Goal: Task Accomplishment & Management: Manage account settings

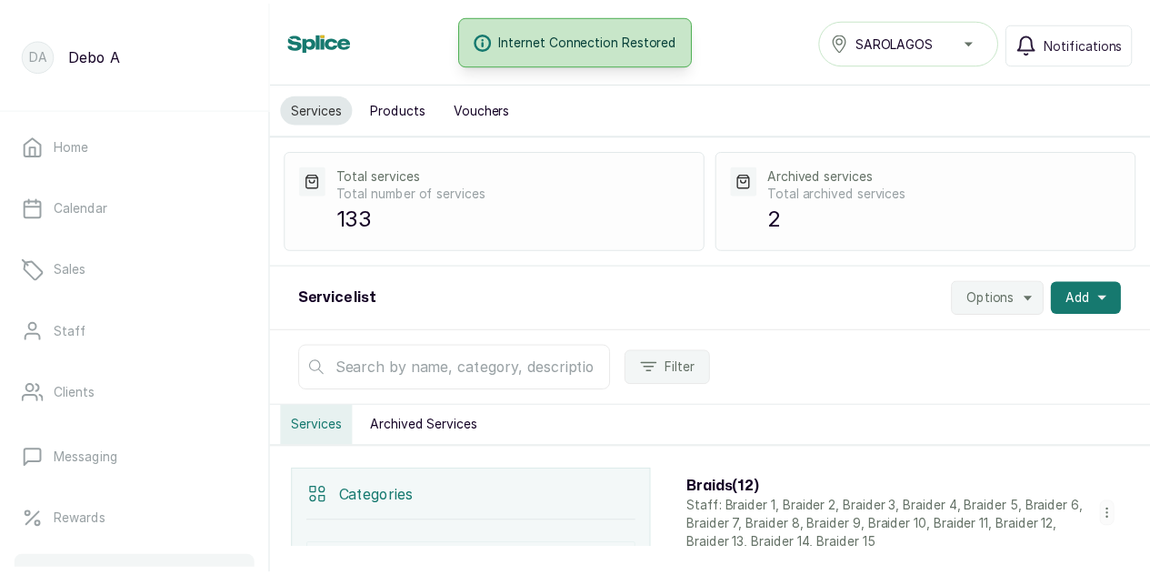
scroll to position [7806, 0]
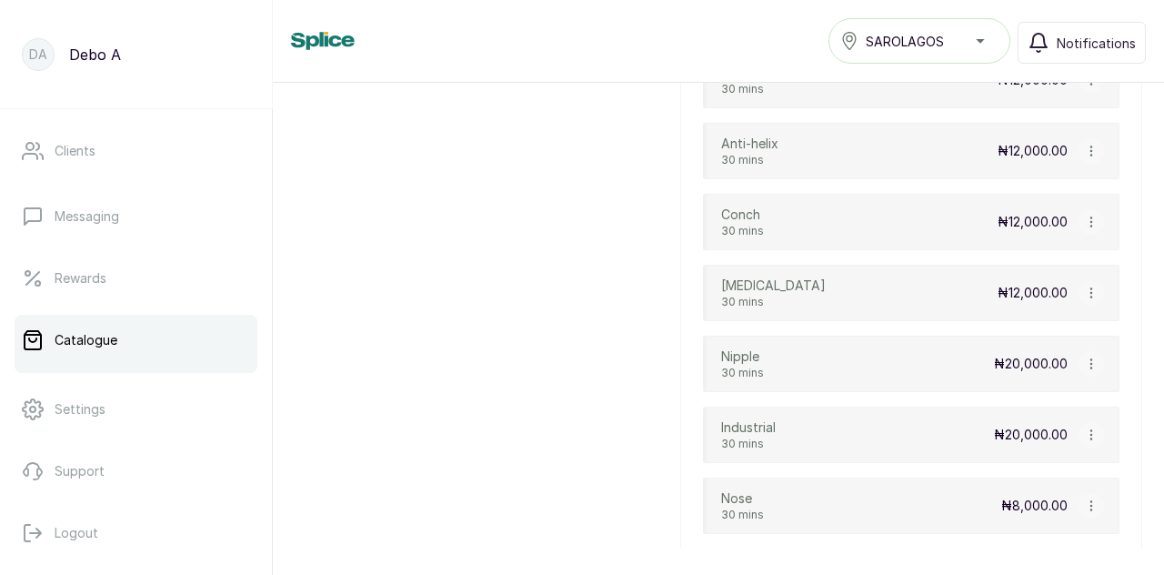
click at [1085, 499] on icon "button" at bounding box center [1091, 505] width 13 height 13
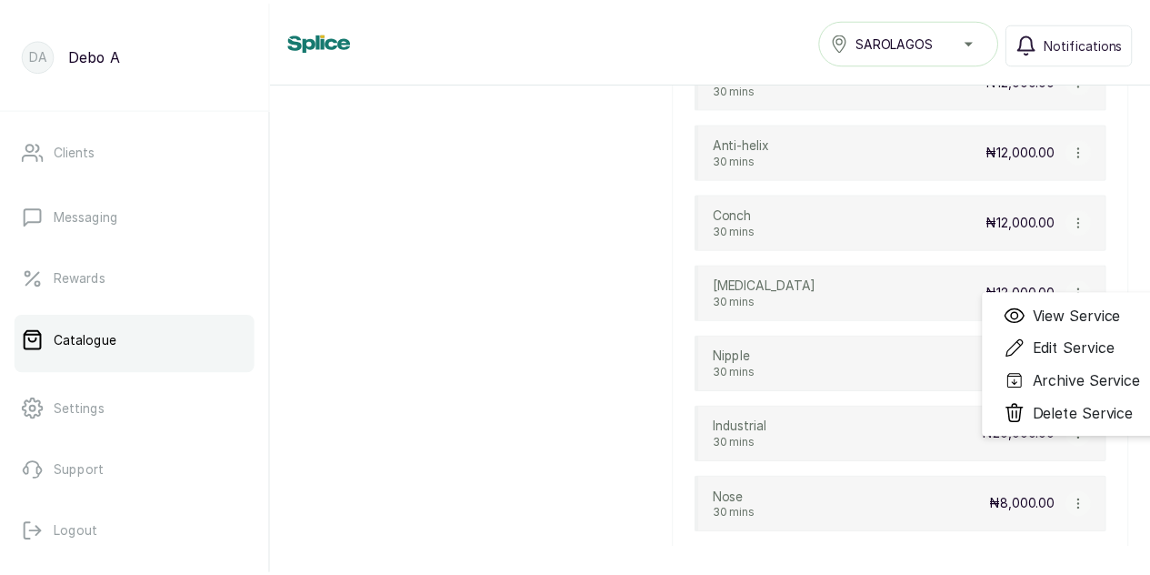
scroll to position [7860, 0]
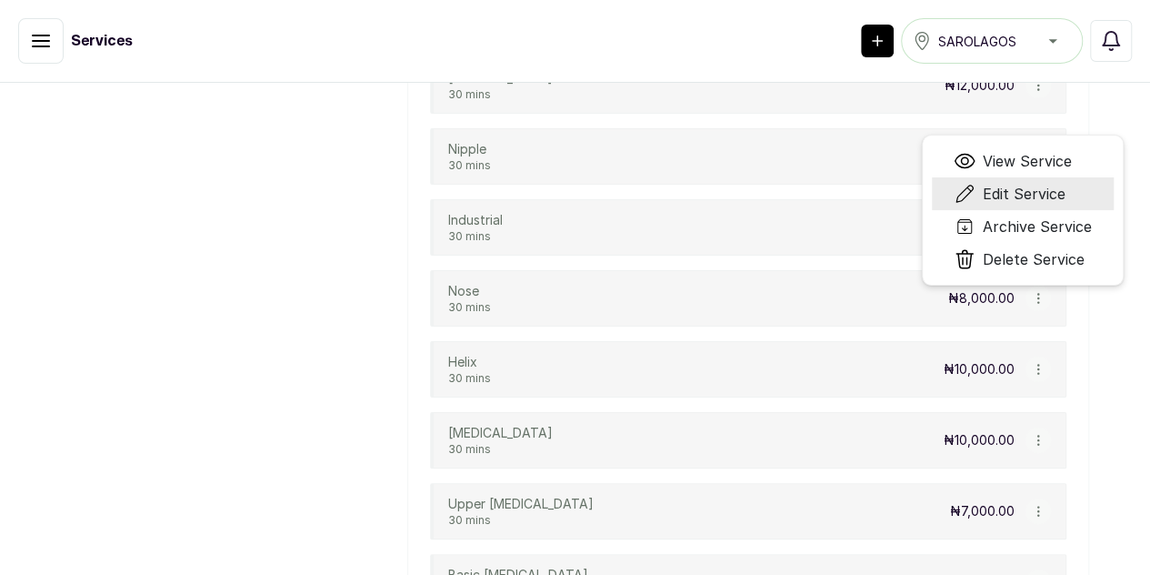
click at [1064, 205] on span "Edit Service" at bounding box center [1024, 194] width 83 height 22
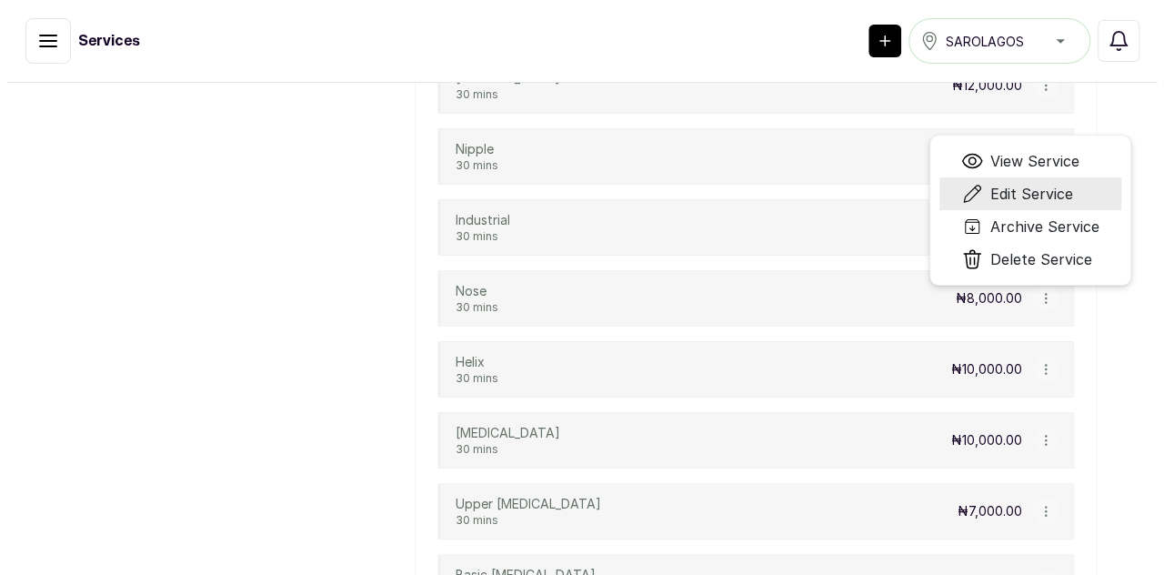
scroll to position [7806, 0]
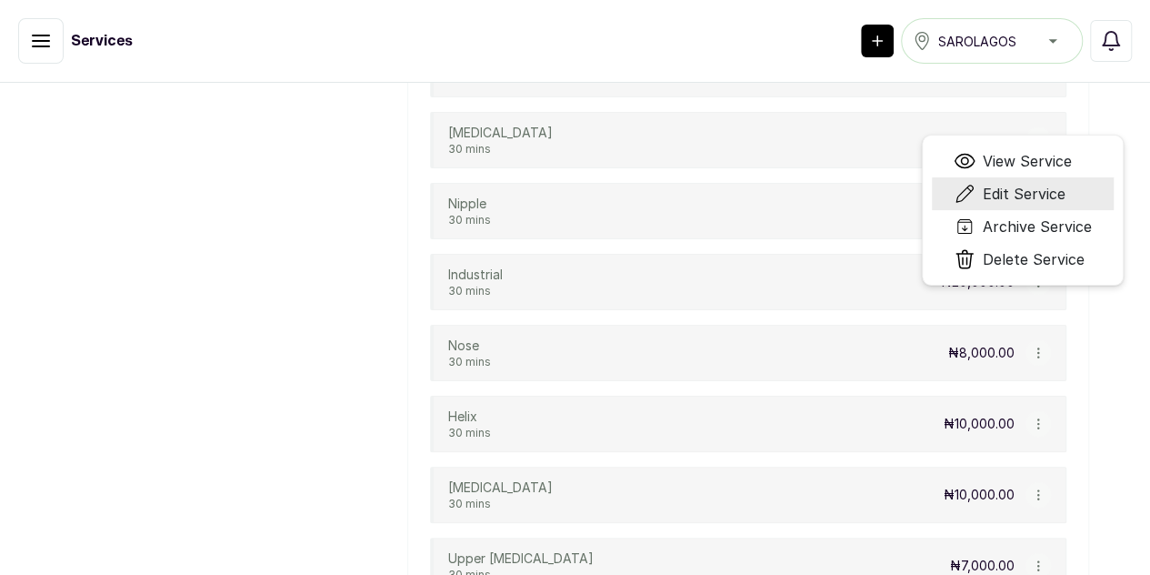
select select "fixed"
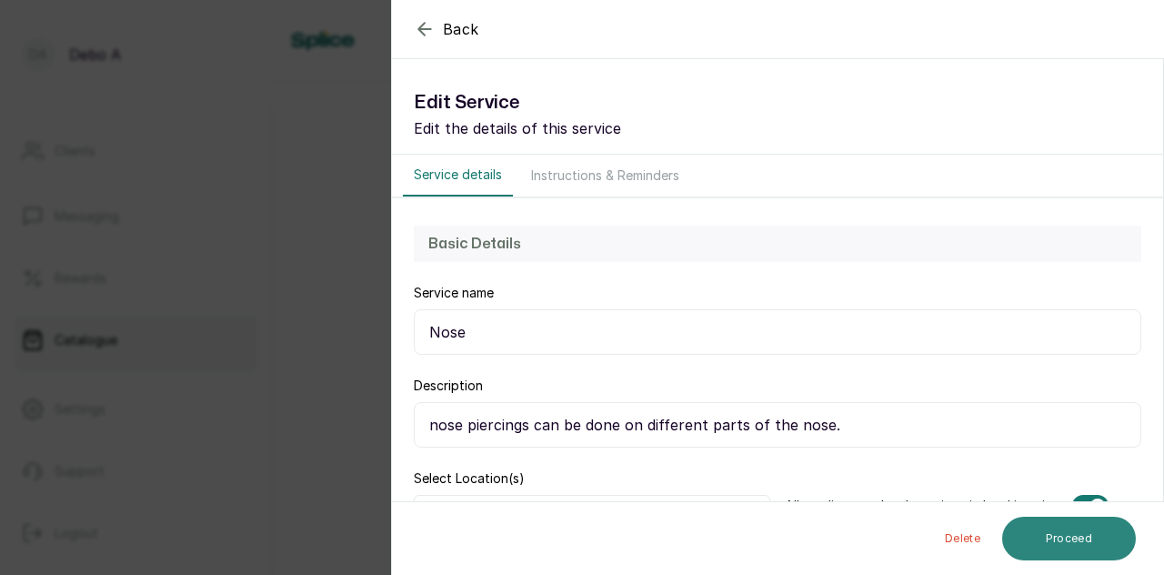
click at [1090, 536] on button "Proceed" at bounding box center [1069, 538] width 134 height 44
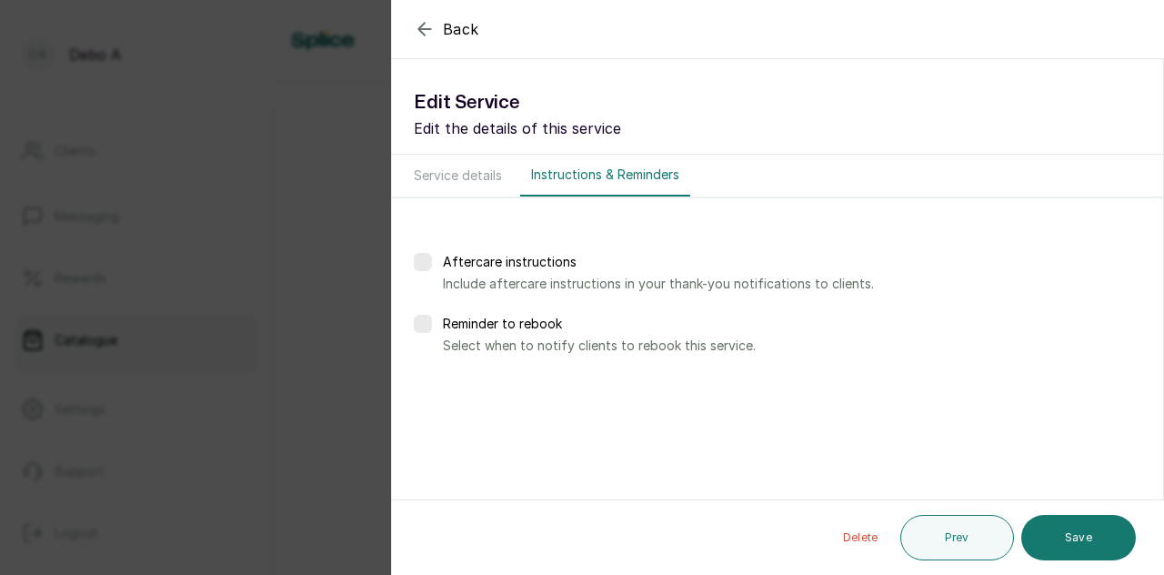
click at [218, 431] on div "Back Service Edit Service Edit the details of this service Service details Inst…" at bounding box center [582, 287] width 1164 height 575
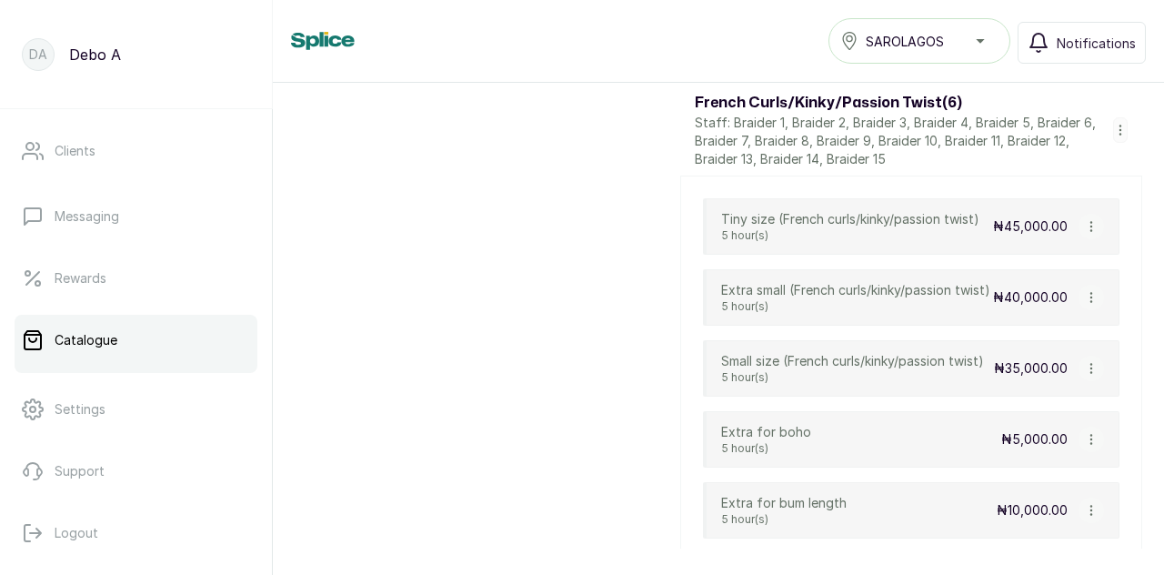
scroll to position [2219, 0]
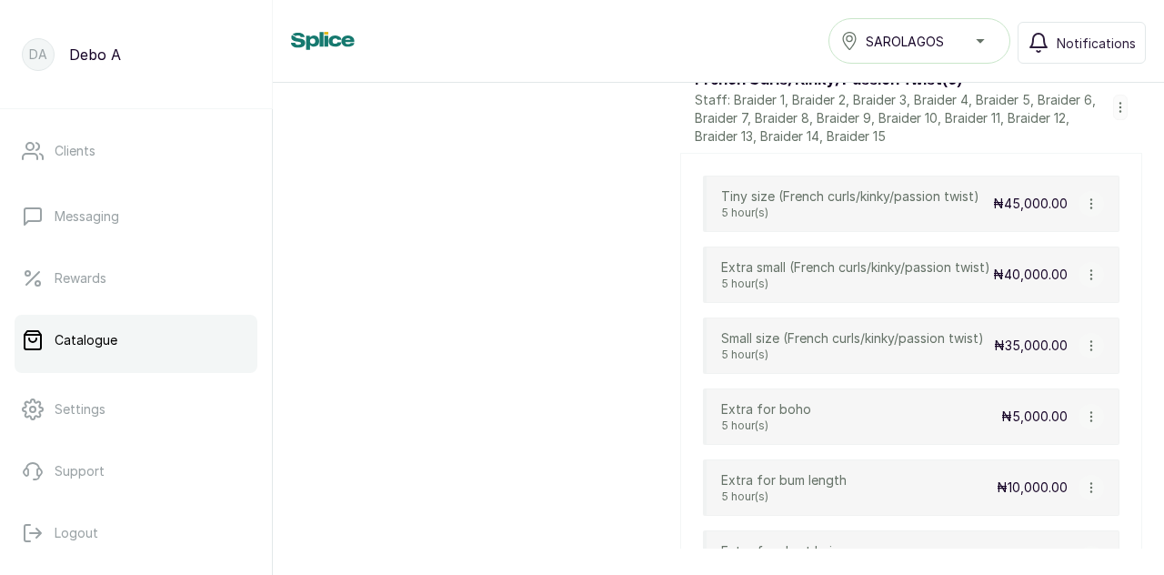
click at [1085, 197] on icon "button" at bounding box center [1091, 203] width 13 height 13
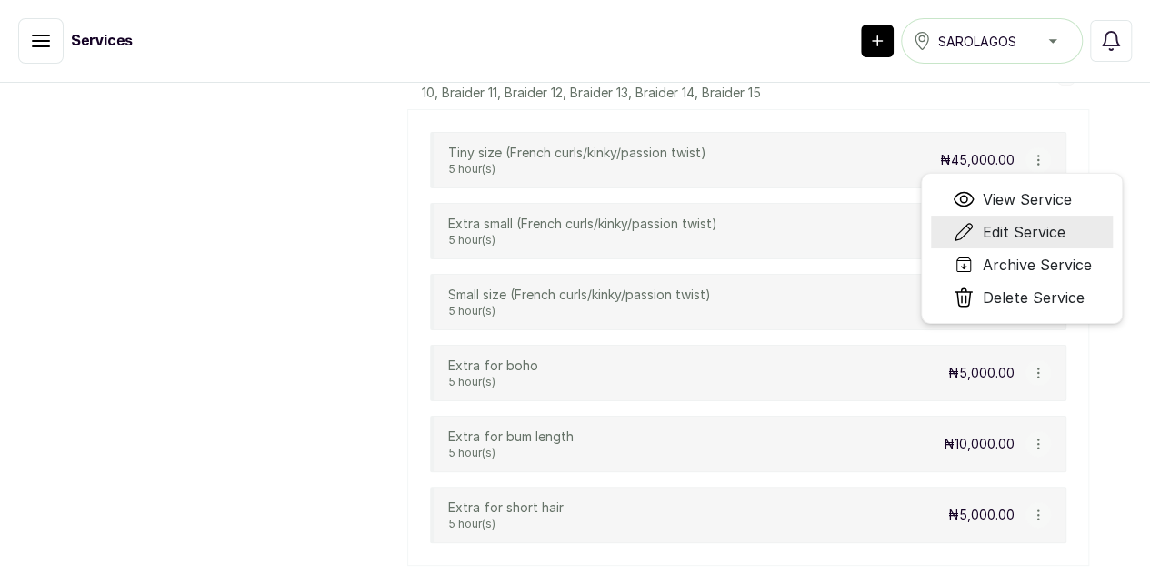
click at [1069, 248] on li "Edit Service" at bounding box center [1022, 232] width 182 height 33
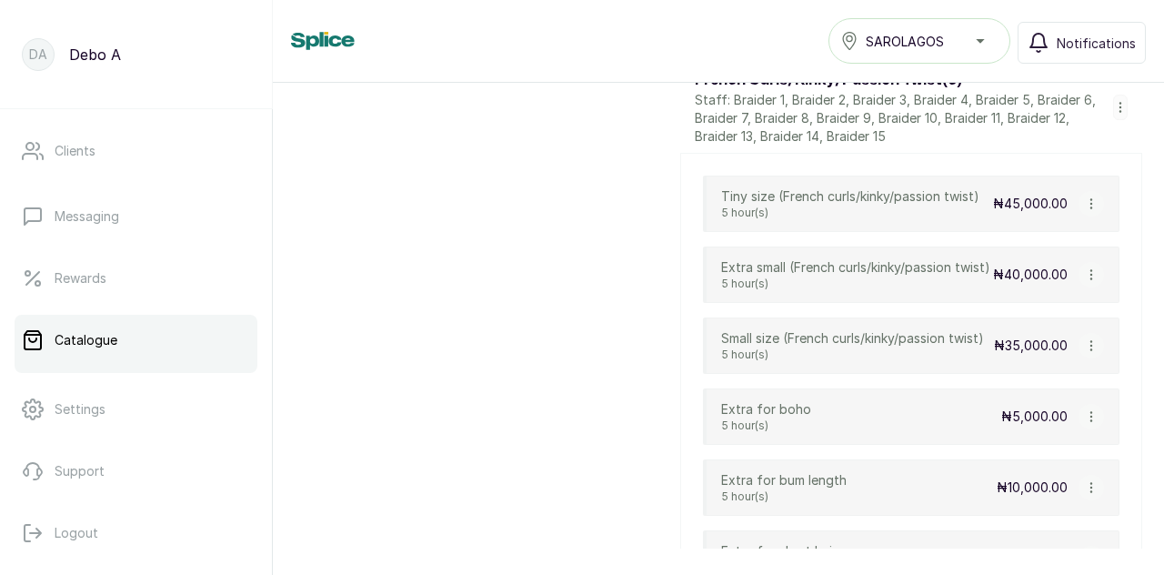
click at [1083, 191] on button "button" at bounding box center [1090, 203] width 25 height 25
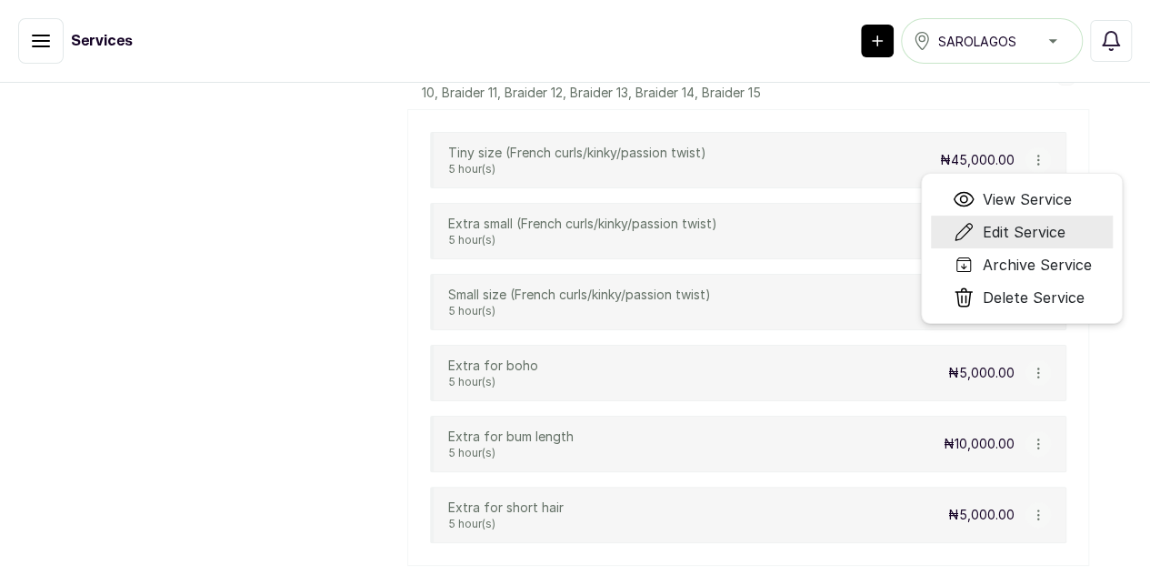
click at [1064, 243] on span "Edit Service" at bounding box center [1023, 232] width 83 height 22
select select "fixed"
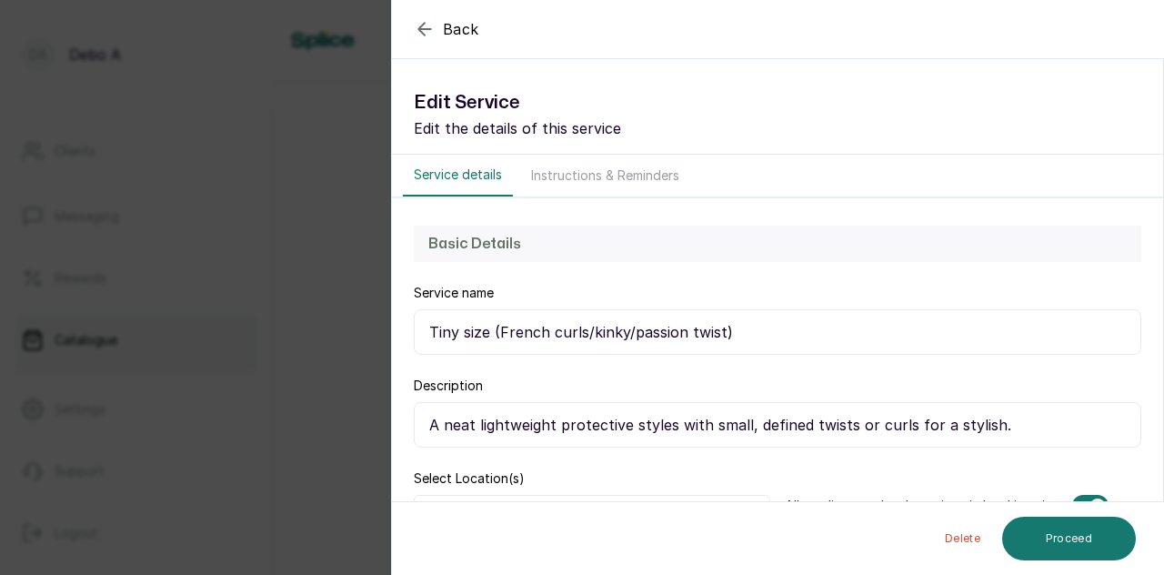
click at [341, 426] on div "Back Service Edit Service Edit the details of this service Service details Inst…" at bounding box center [582, 287] width 1164 height 575
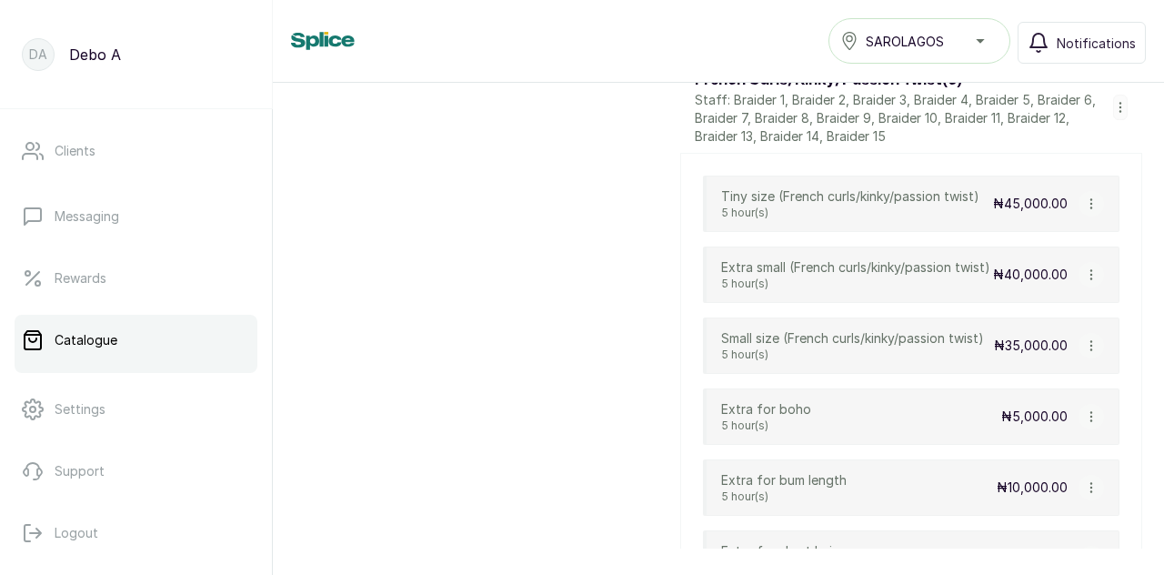
click at [1085, 197] on icon "button" at bounding box center [1091, 203] width 13 height 13
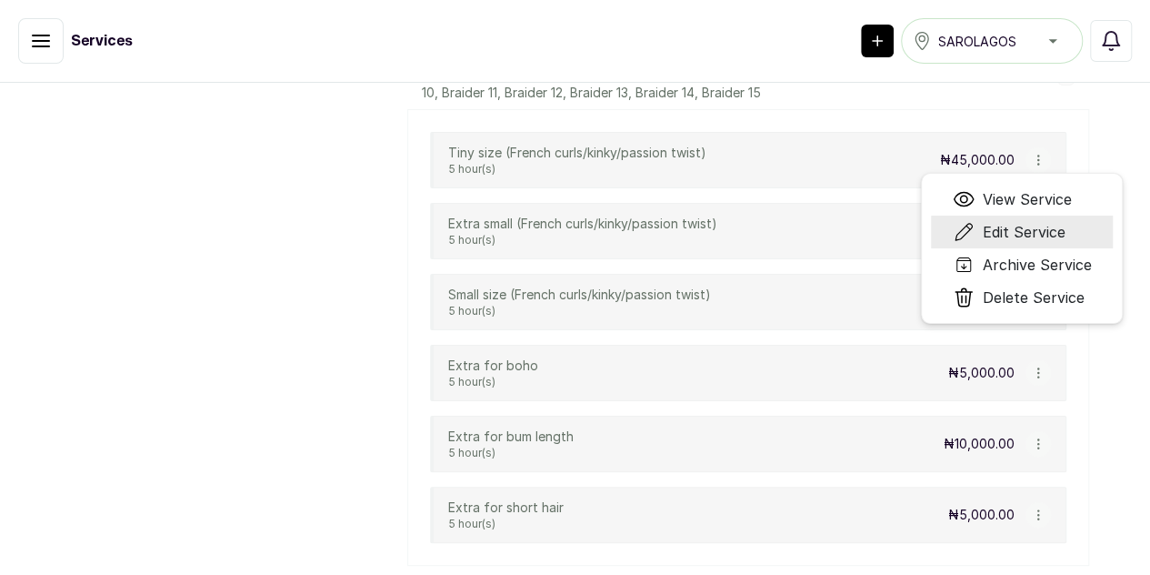
click at [1049, 243] on span "Edit Service" at bounding box center [1023, 232] width 83 height 22
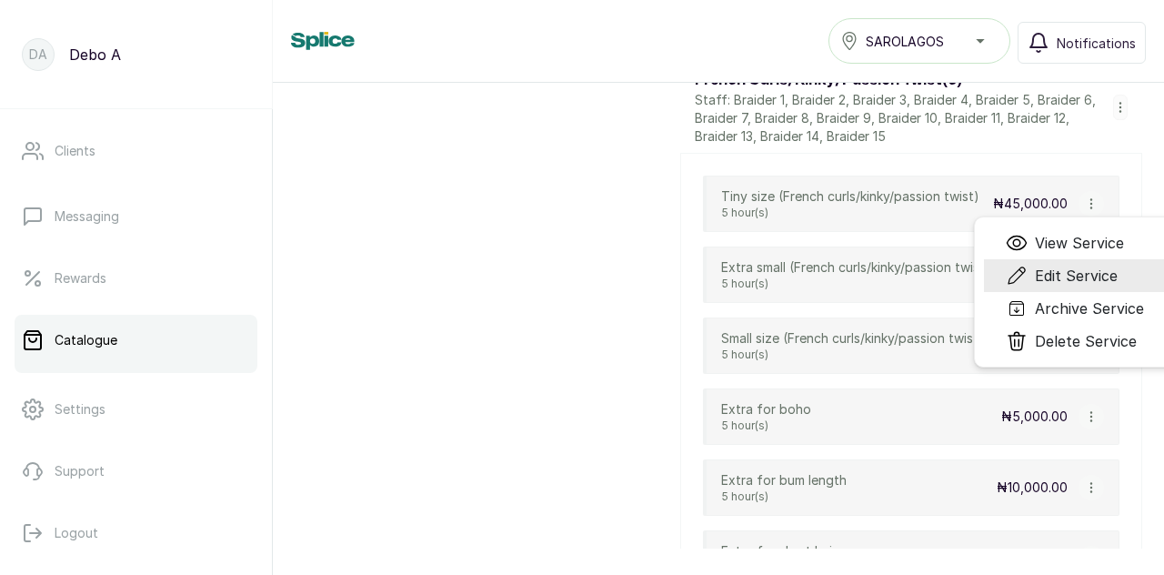
select select "fixed"
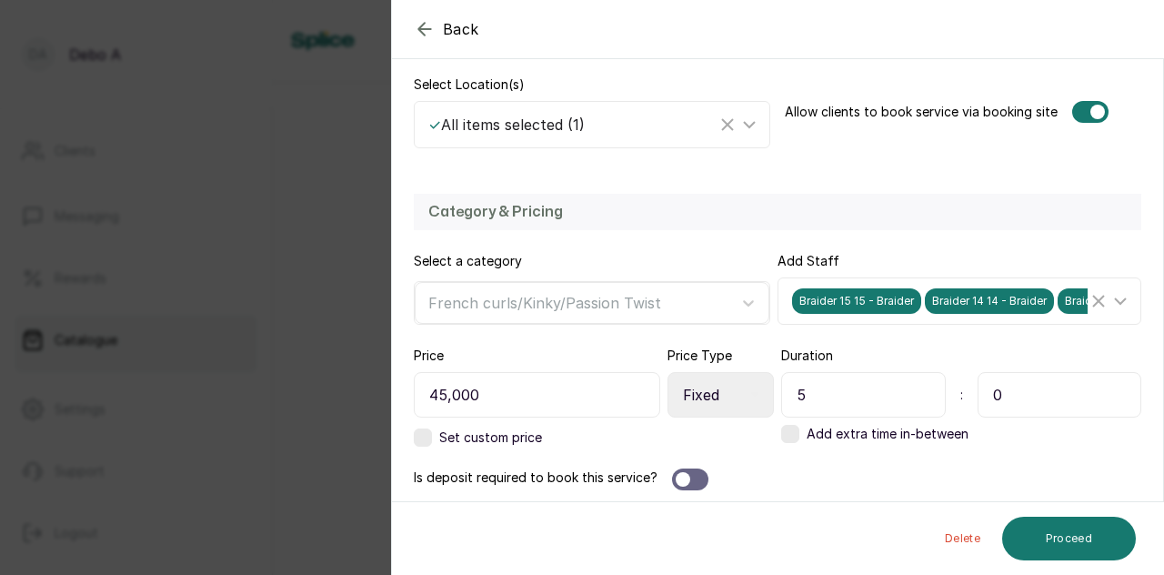
scroll to position [396, 0]
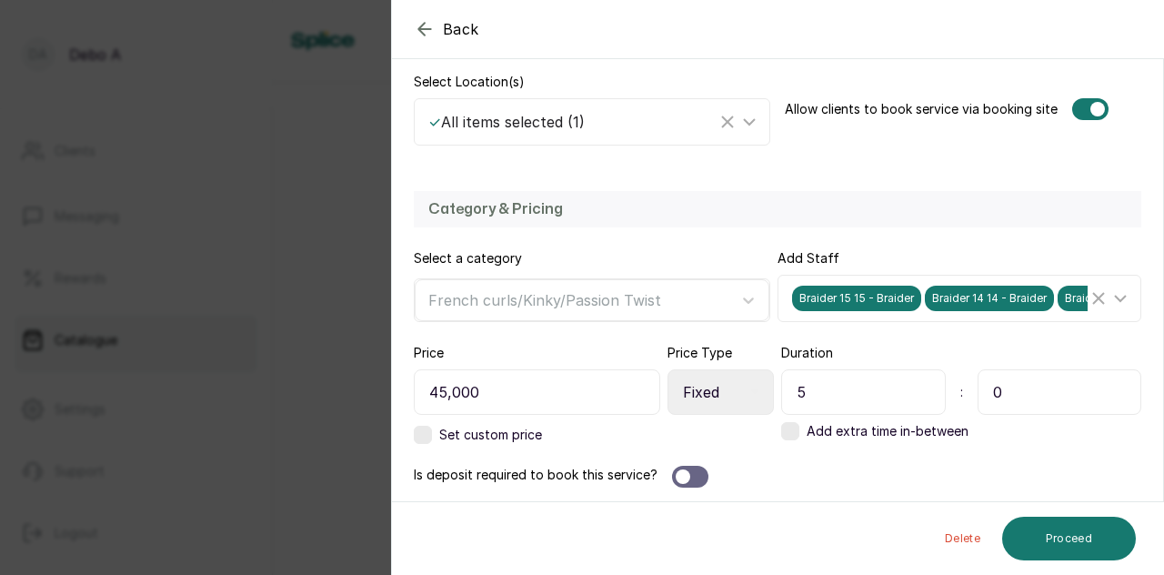
click at [837, 396] on input "5" at bounding box center [863, 391] width 165 height 45
type input "6"
click at [1064, 545] on button "Proceed" at bounding box center [1069, 538] width 134 height 44
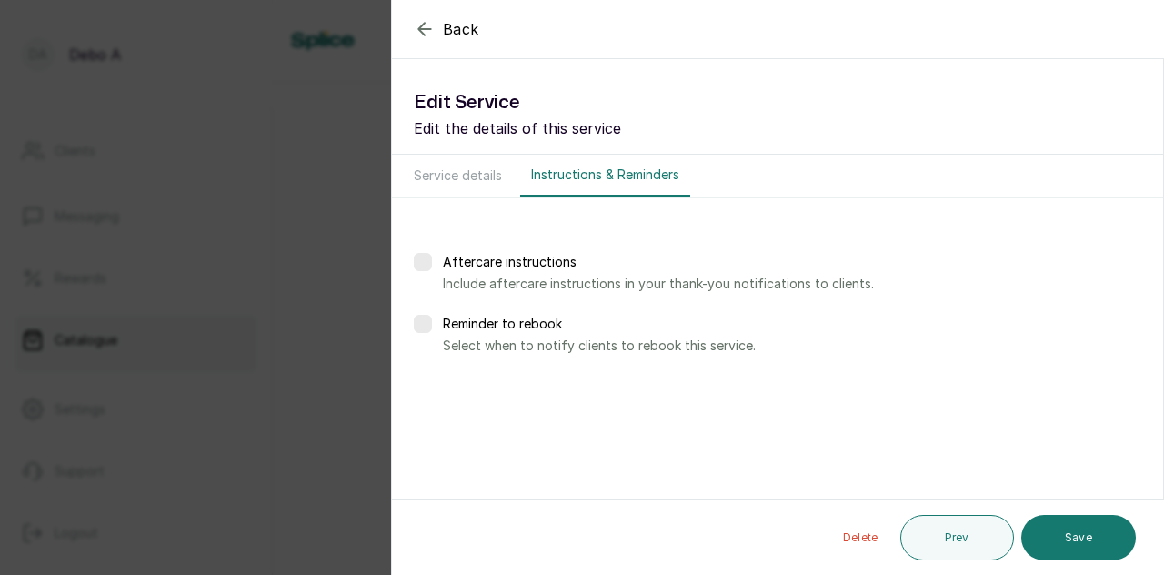
scroll to position [0, 0]
click at [1064, 545] on button "Save" at bounding box center [1078, 537] width 115 height 45
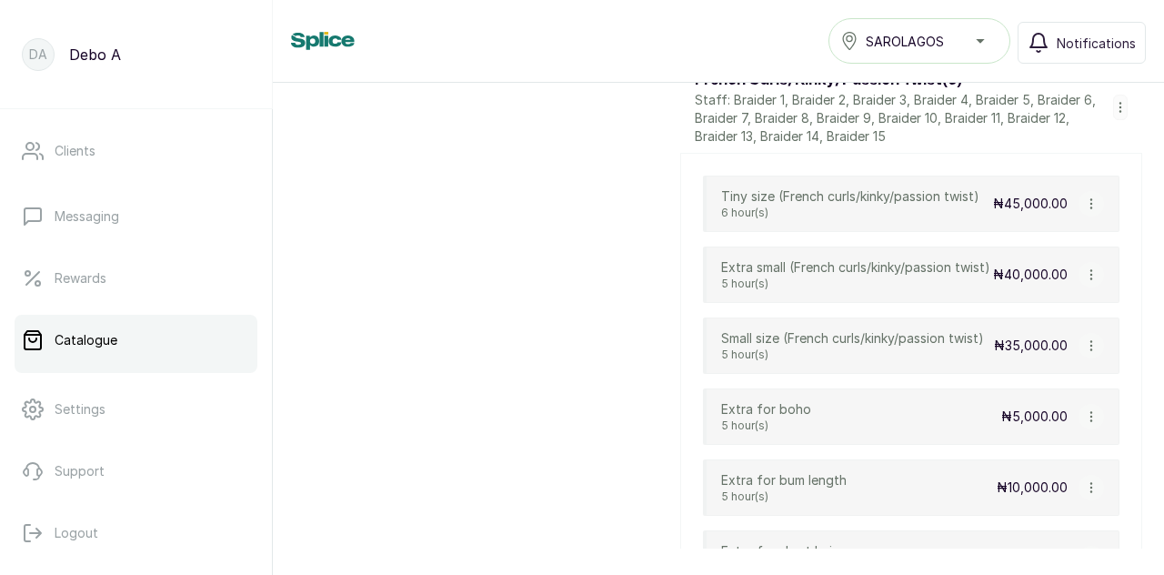
click at [1090, 350] on icon "button" at bounding box center [1090, 345] width 1 height 9
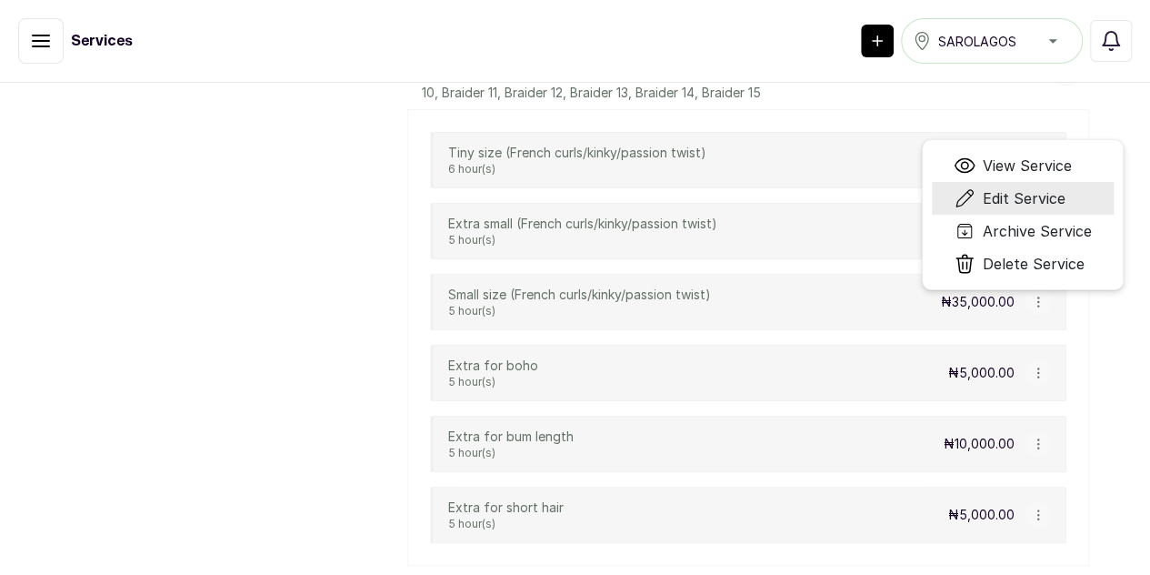
click at [1058, 209] on span "Edit Service" at bounding box center [1024, 198] width 83 height 22
select select "fixed"
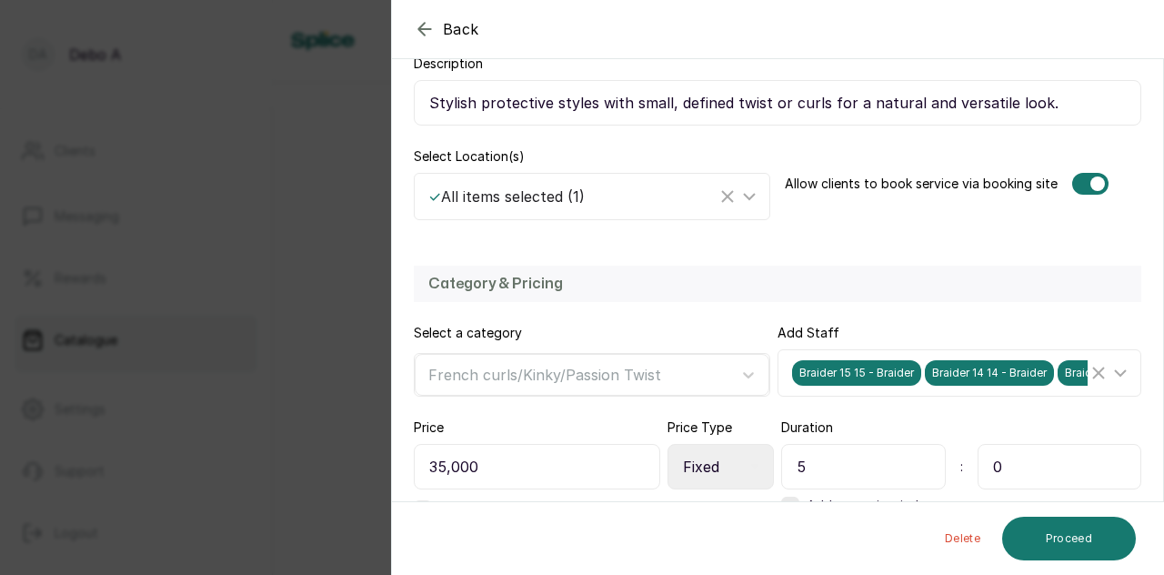
scroll to position [396, 0]
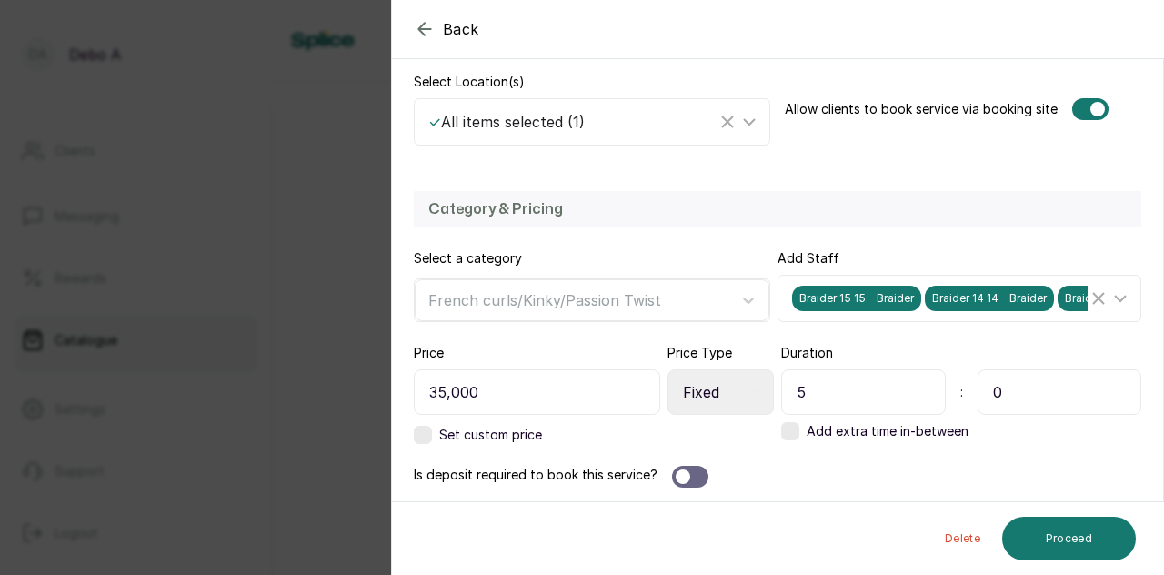
click at [822, 397] on input "5" at bounding box center [863, 391] width 165 height 45
type input "4"
click at [1068, 548] on button "Proceed" at bounding box center [1069, 538] width 134 height 44
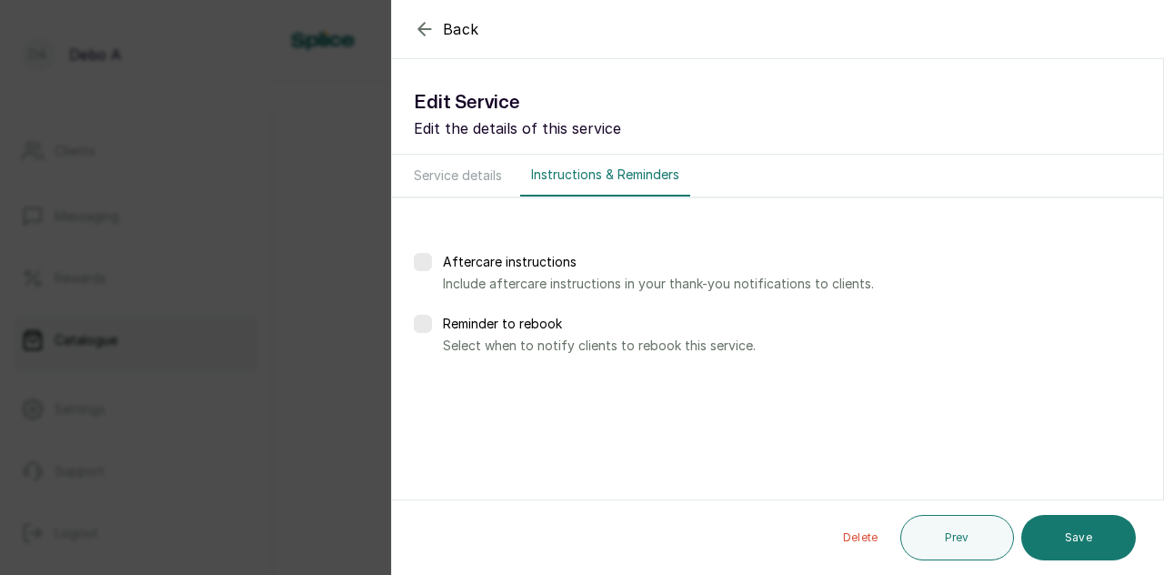
click at [1068, 548] on button "Save" at bounding box center [1078, 537] width 115 height 45
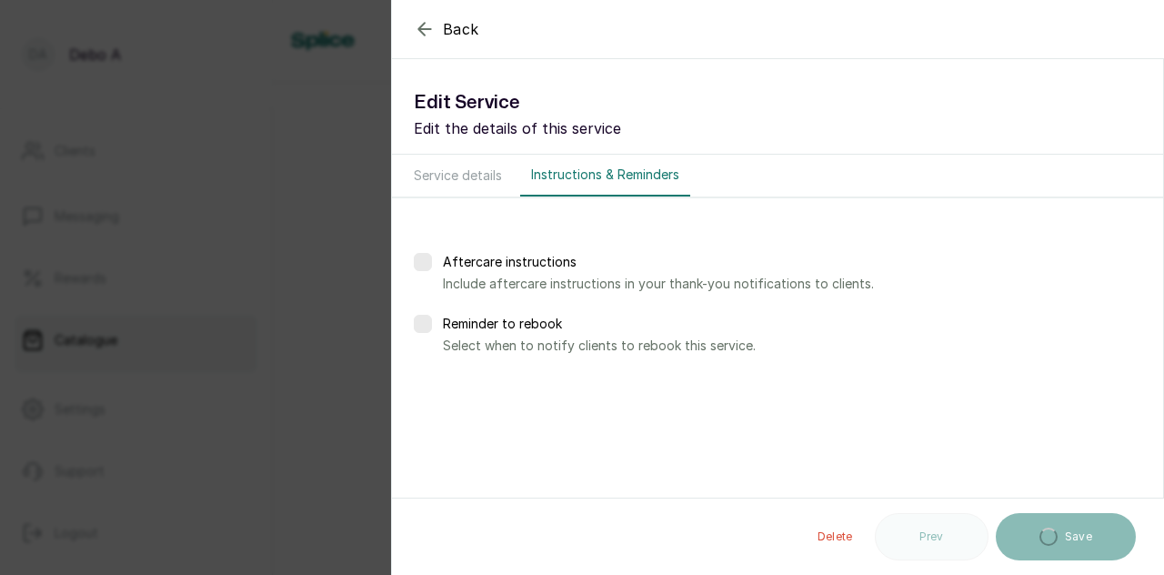
click at [278, 233] on div "Back Service Edit Service Edit the details of this service Service details Inst…" at bounding box center [582, 287] width 1164 height 575
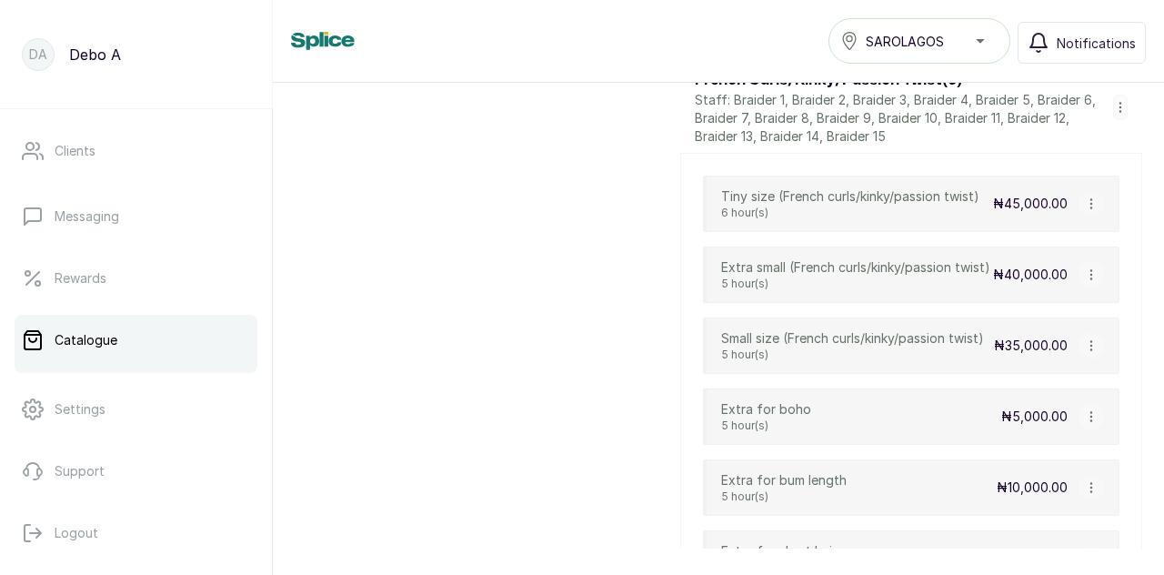
click at [1085, 352] on icon "button" at bounding box center [1091, 345] width 13 height 13
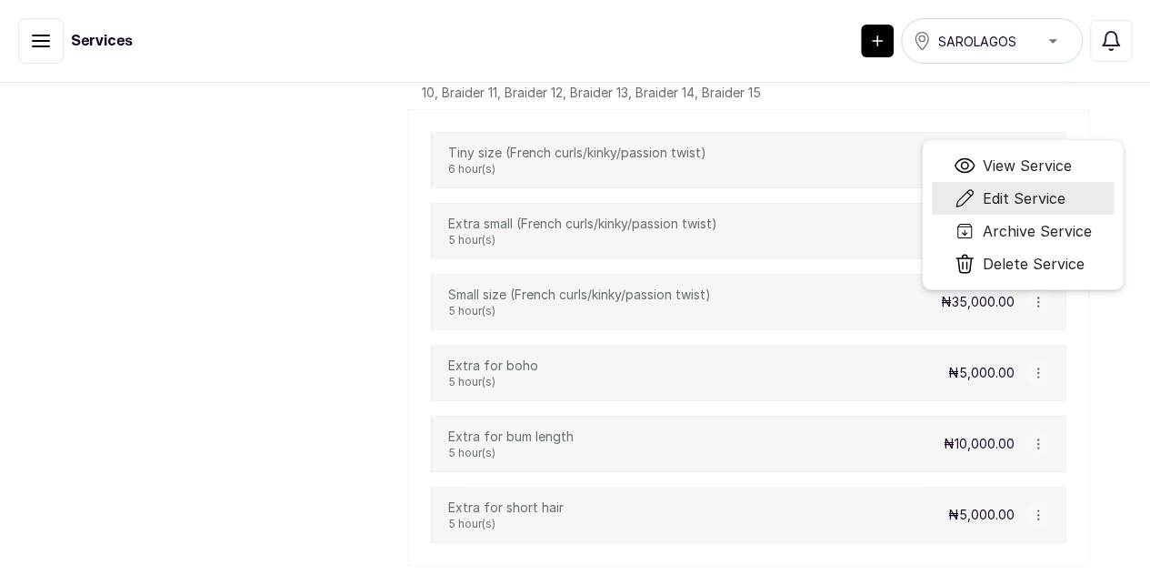
click at [1066, 209] on span "Edit Service" at bounding box center [1024, 198] width 83 height 22
select select "fixed"
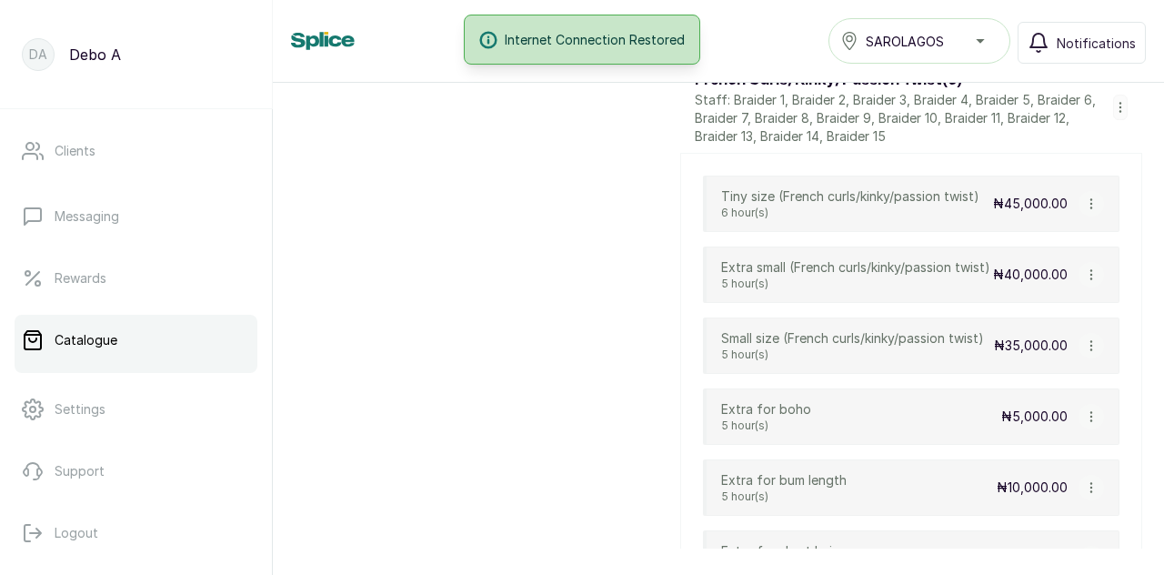
click at [1090, 350] on icon "button" at bounding box center [1090, 345] width 1 height 9
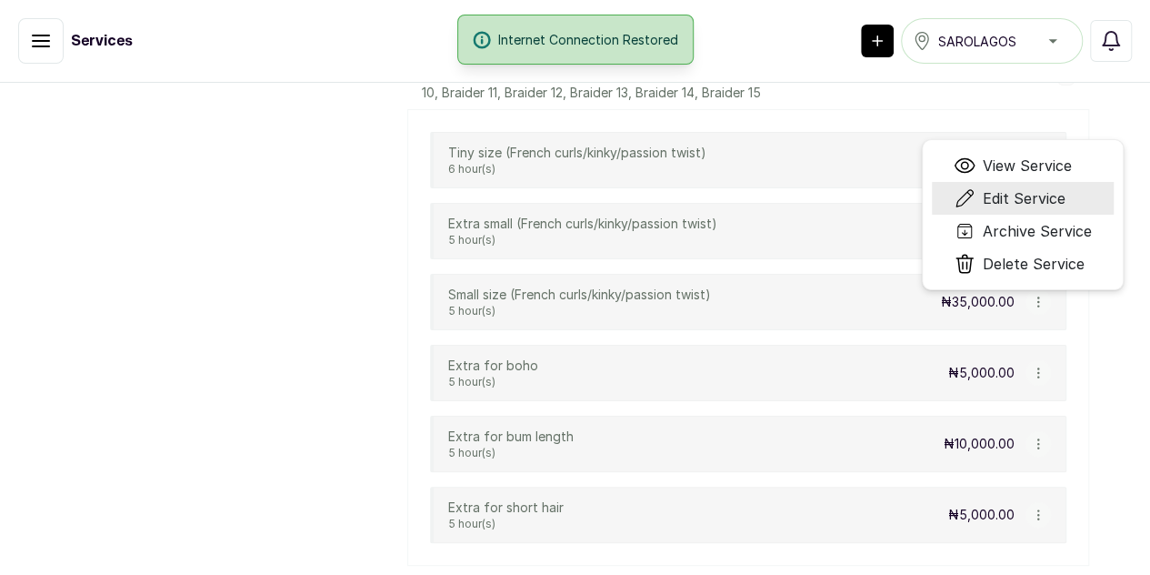
click at [1066, 209] on span "Edit Service" at bounding box center [1024, 198] width 83 height 22
select select "fixed"
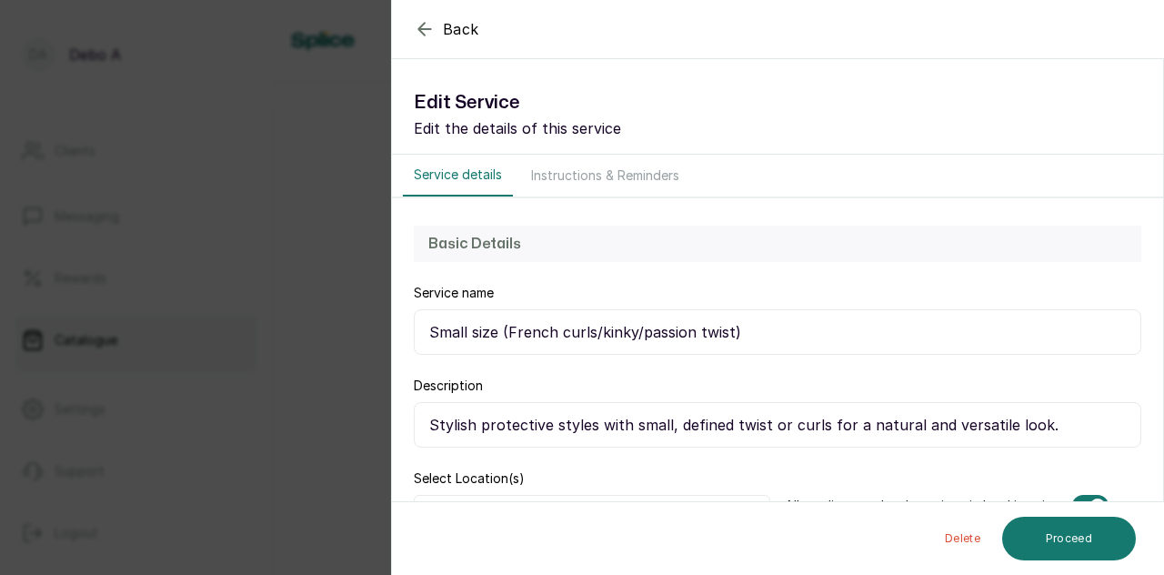
drag, startPoint x: 1163, startPoint y: 279, endPoint x: 1158, endPoint y: 309, distance: 30.5
click at [1158, 309] on section "Back Service Edit Service Edit the details of this service Service details Inst…" at bounding box center [777, 287] width 773 height 575
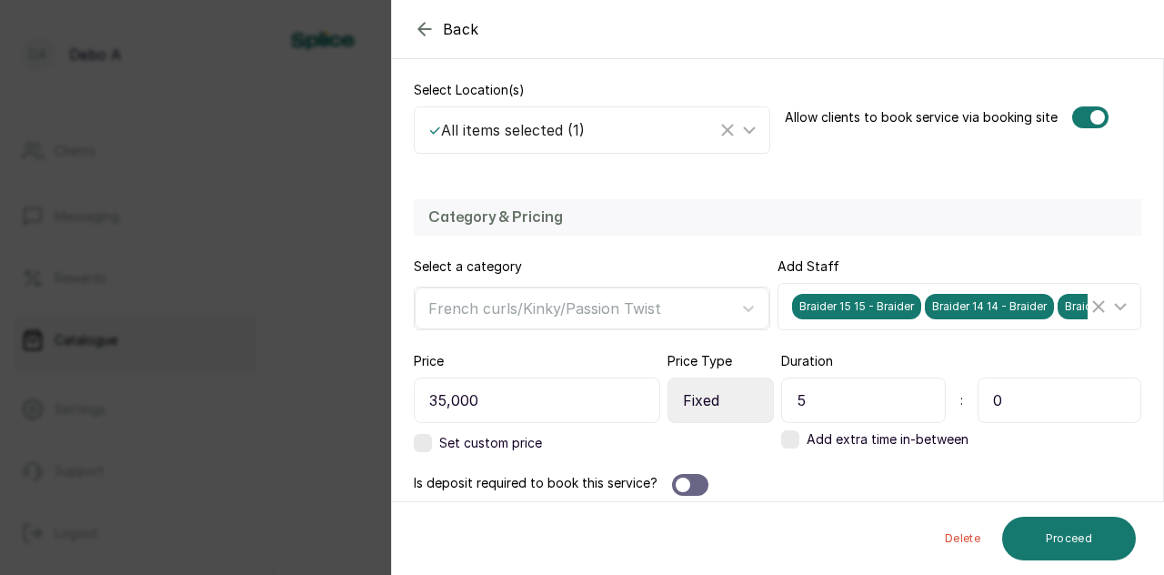
scroll to position [395, 0]
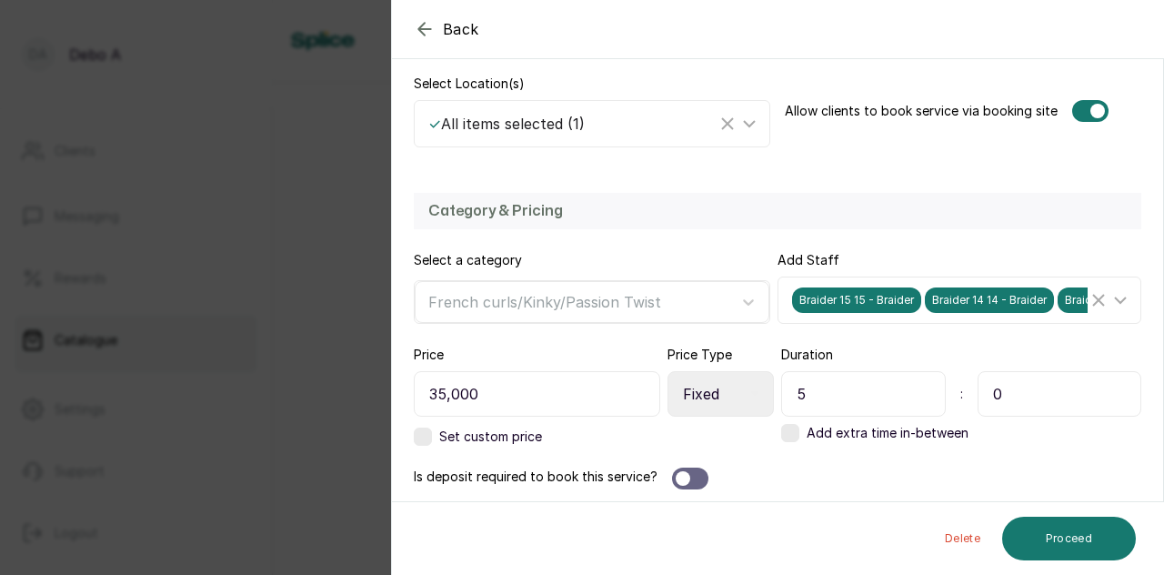
click at [877, 386] on input "5" at bounding box center [863, 393] width 165 height 45
type input "4"
click at [1063, 550] on button "Proceed" at bounding box center [1069, 538] width 134 height 44
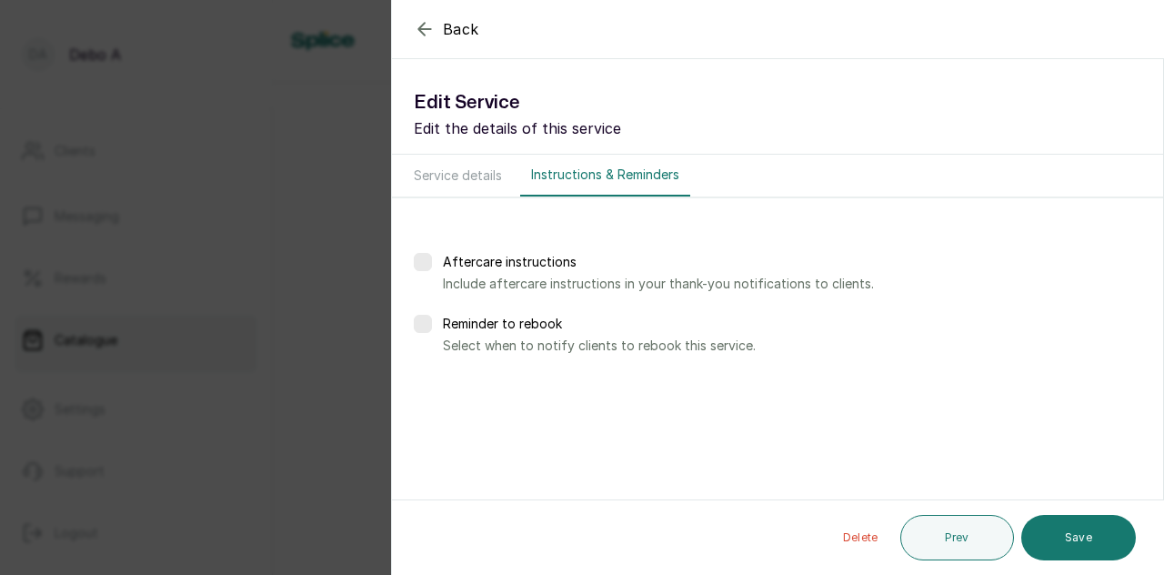
click at [1063, 550] on button "Save" at bounding box center [1078, 537] width 115 height 45
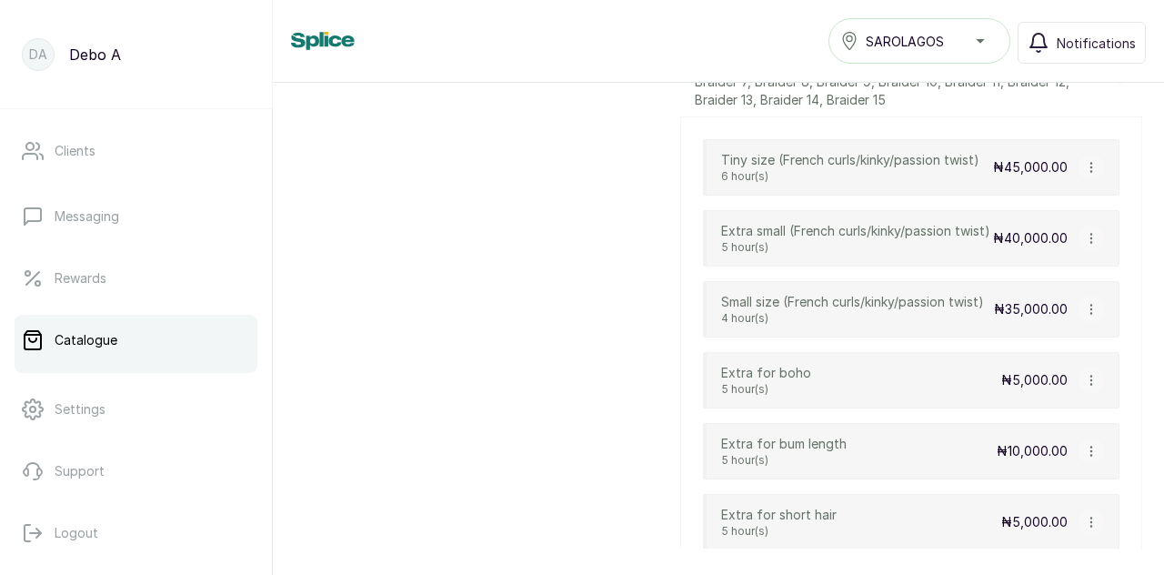
scroll to position [2037, 0]
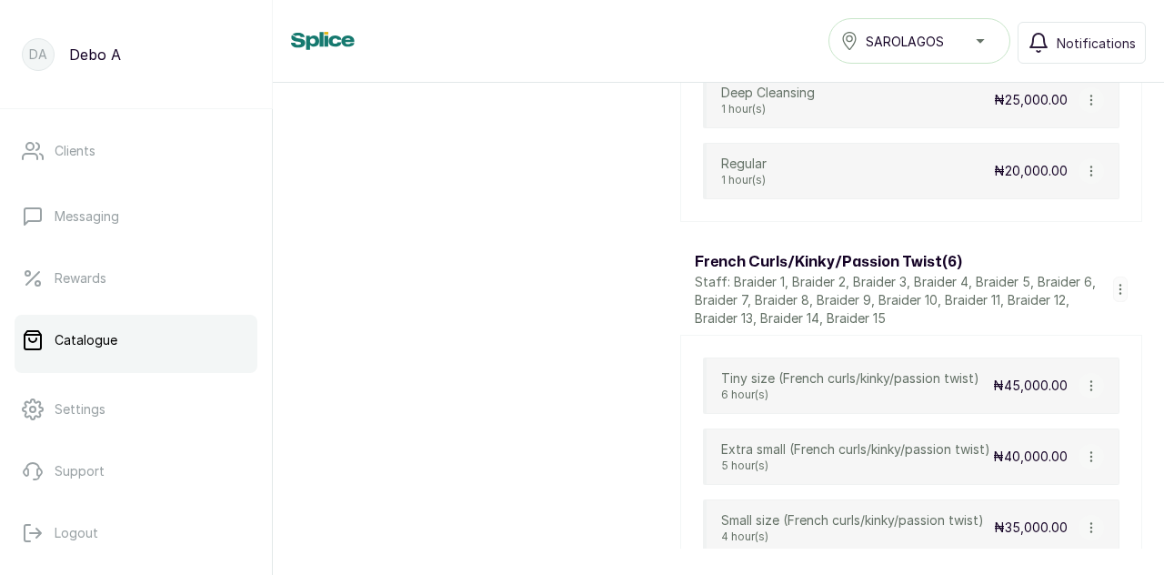
click at [1114, 283] on icon "button" at bounding box center [1120, 289] width 13 height 13
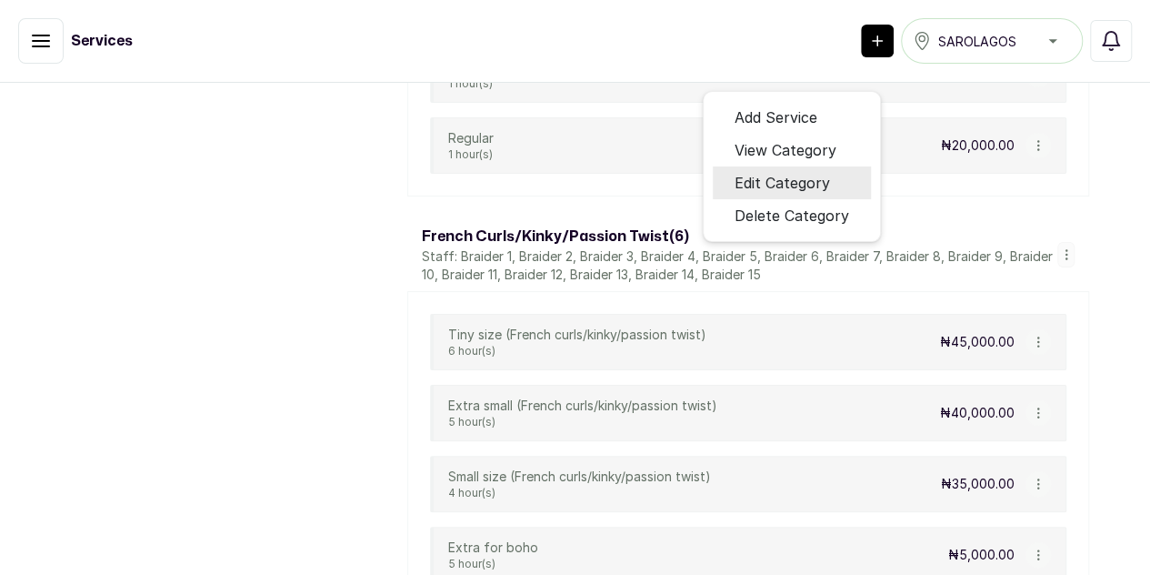
click at [830, 194] on span "Edit Category" at bounding box center [782, 183] width 95 height 22
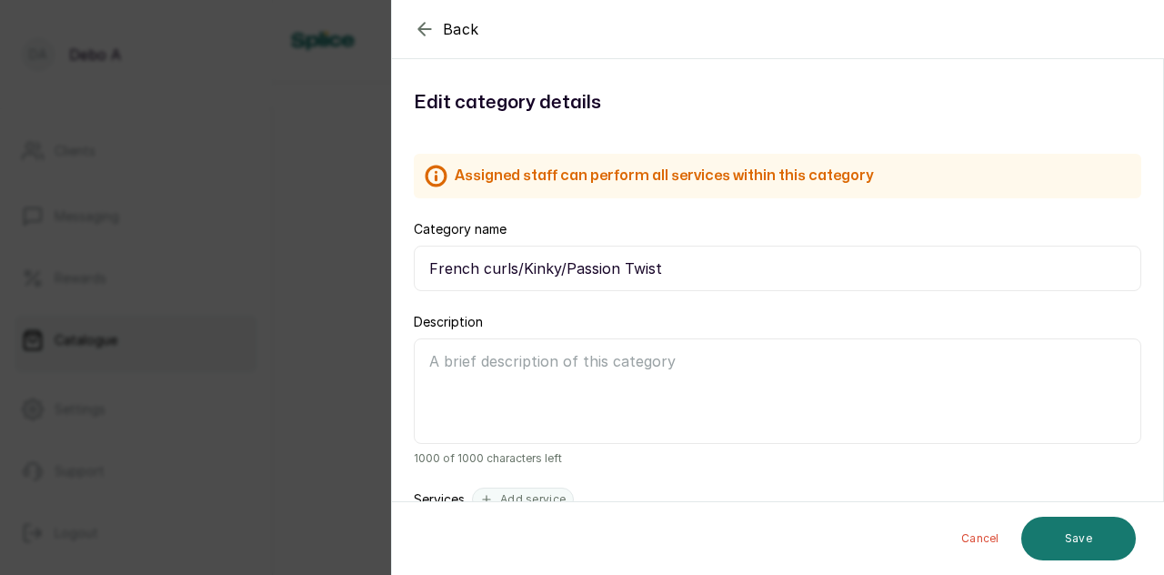
click at [380, 388] on div "Back Category Edit category details Assigned staff can perform all services wit…" at bounding box center [582, 287] width 1164 height 575
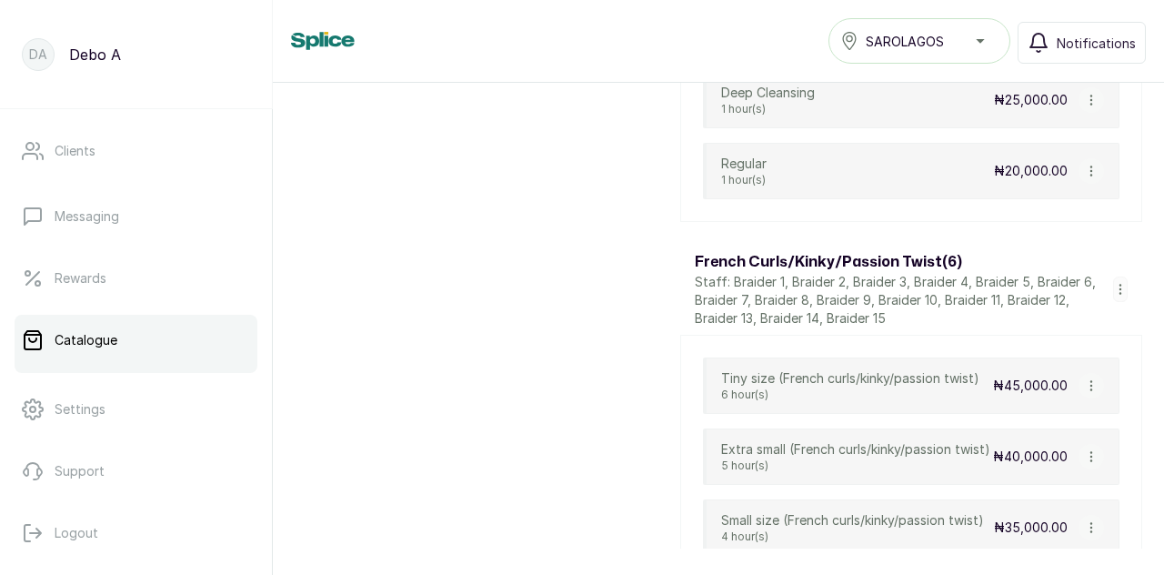
click at [1078, 373] on button "button" at bounding box center [1090, 385] width 25 height 25
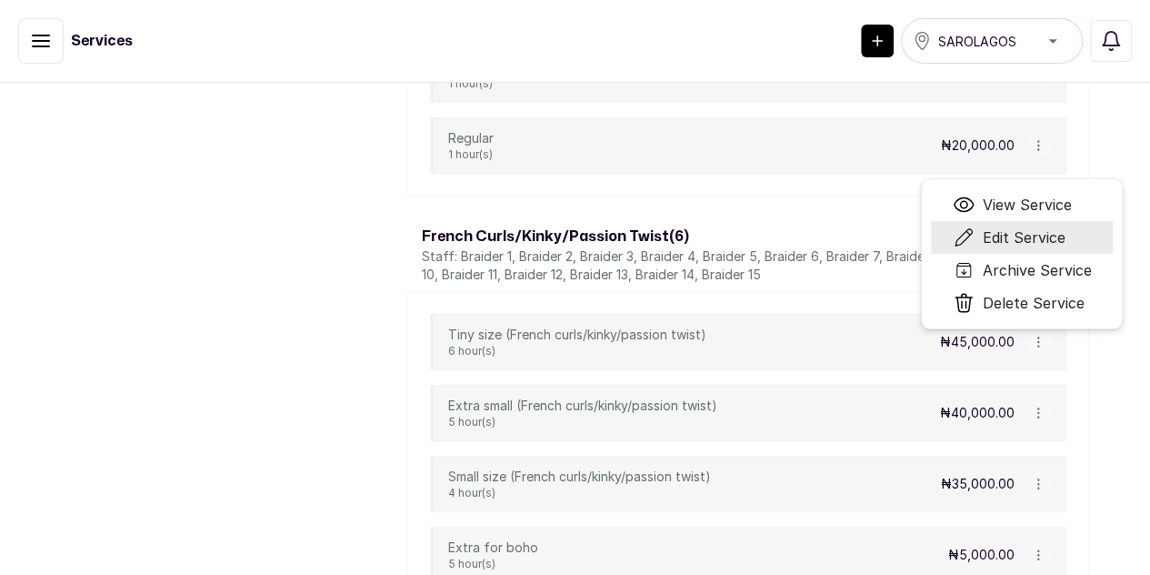
click at [1065, 248] on span "Edit Service" at bounding box center [1023, 237] width 83 height 22
select select "fixed"
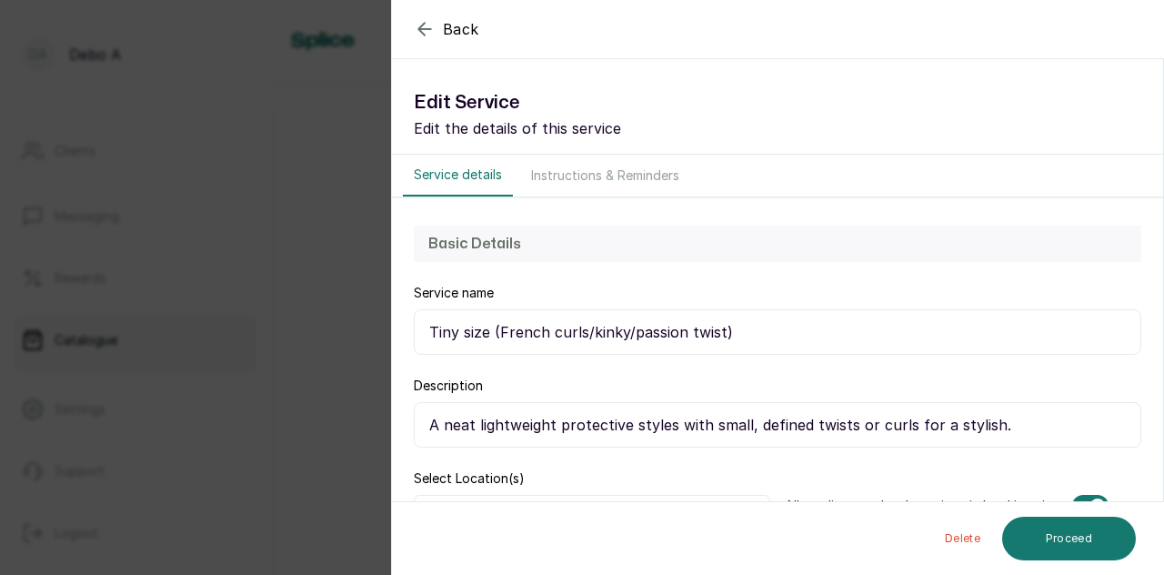
click at [297, 356] on div "Back Service Edit Service Edit the details of this service Service details Inst…" at bounding box center [582, 287] width 1164 height 575
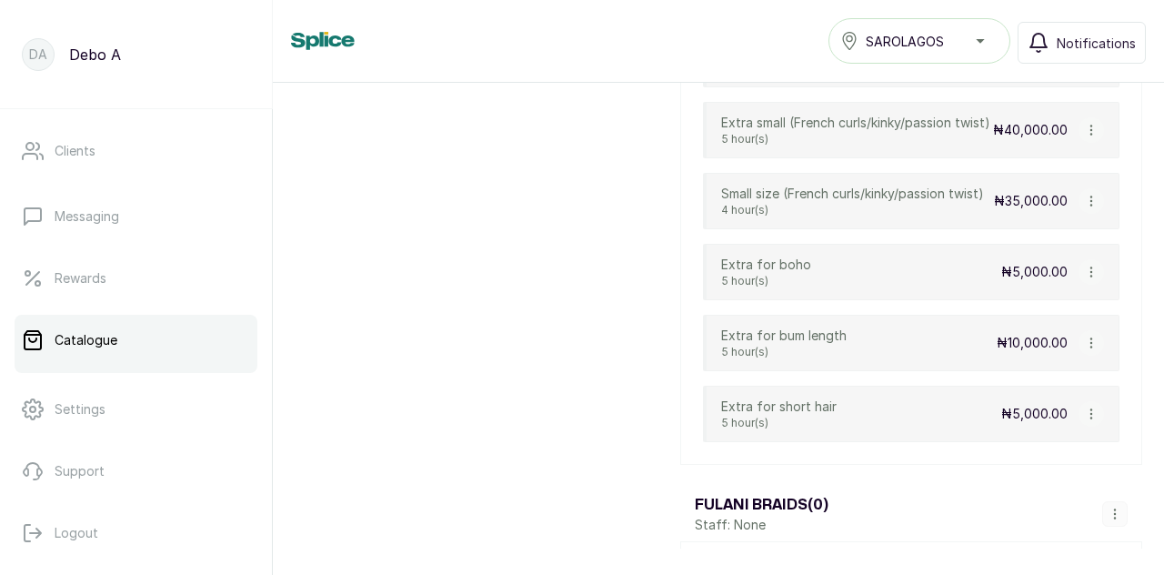
scroll to position [2401, 0]
